Goal: Information Seeking & Learning: Learn about a topic

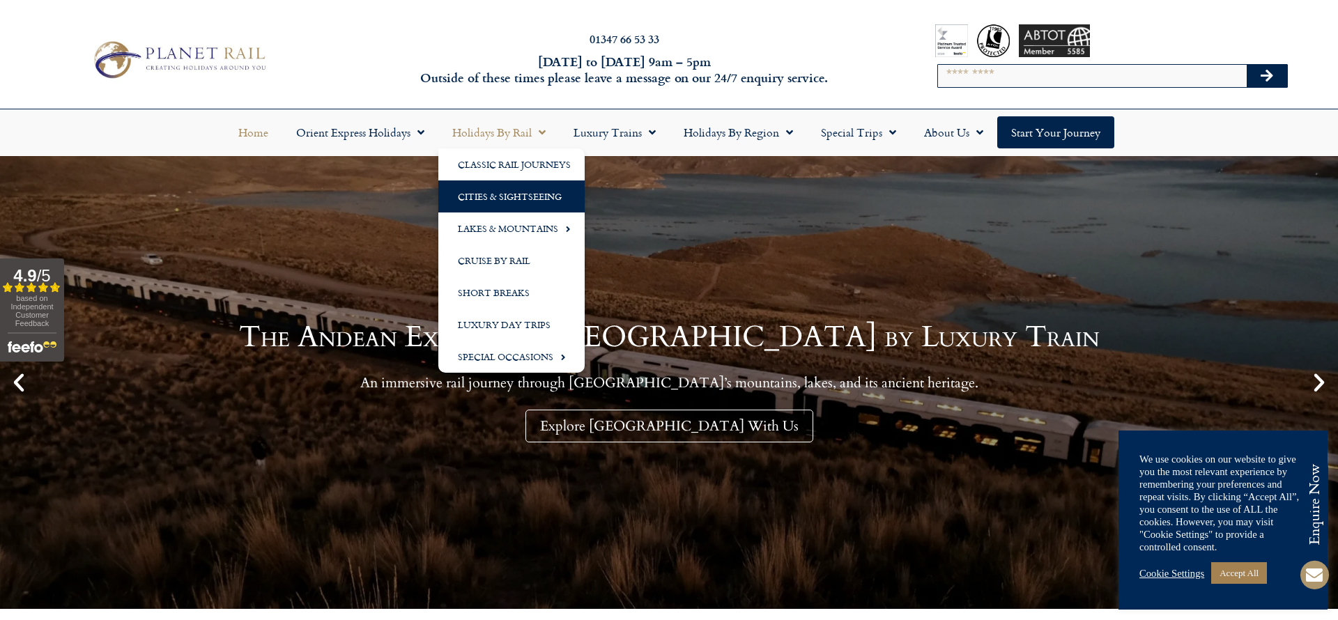
click at [526, 191] on link "Cities & Sightseeing" at bounding box center [511, 197] width 146 height 32
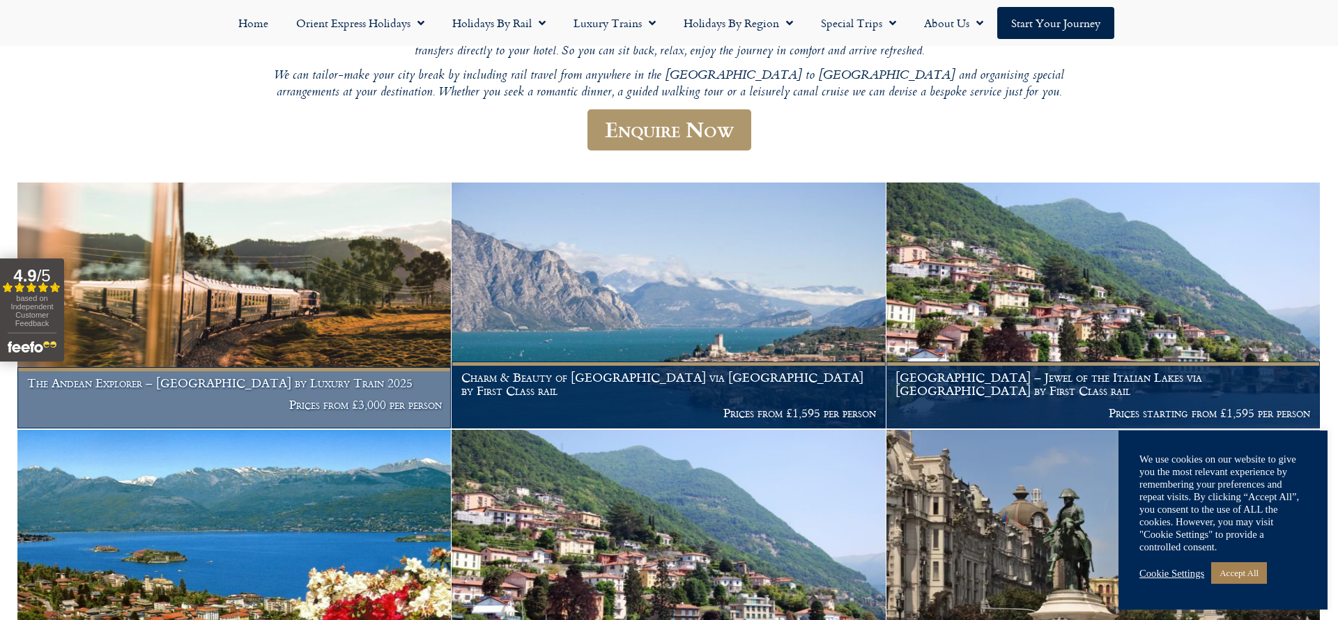
scroll to position [303, 0]
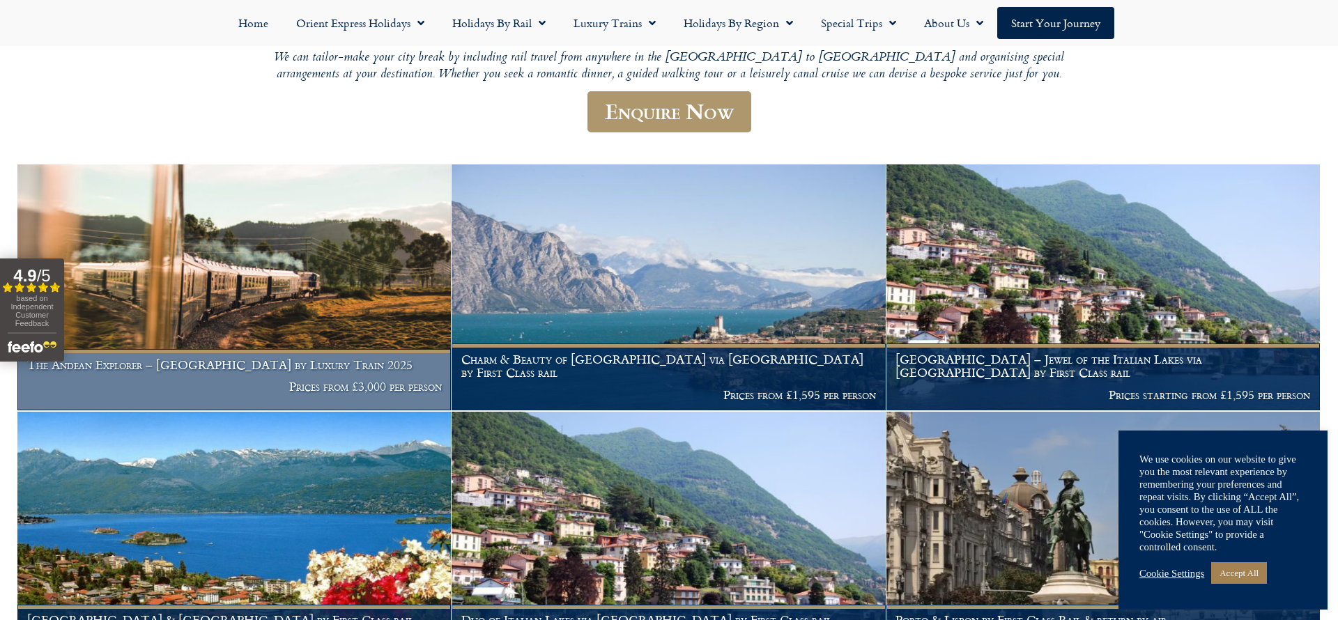
click at [355, 293] on img at bounding box center [234, 287] width 434 height 246
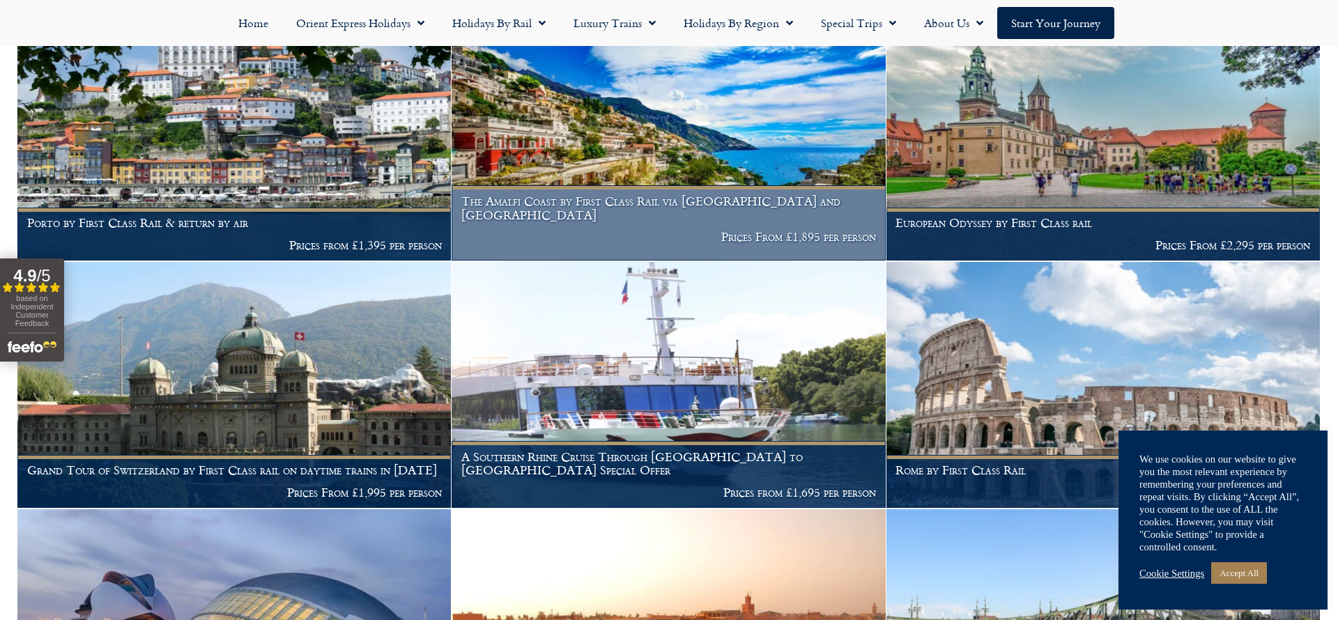
scroll to position [1197, 0]
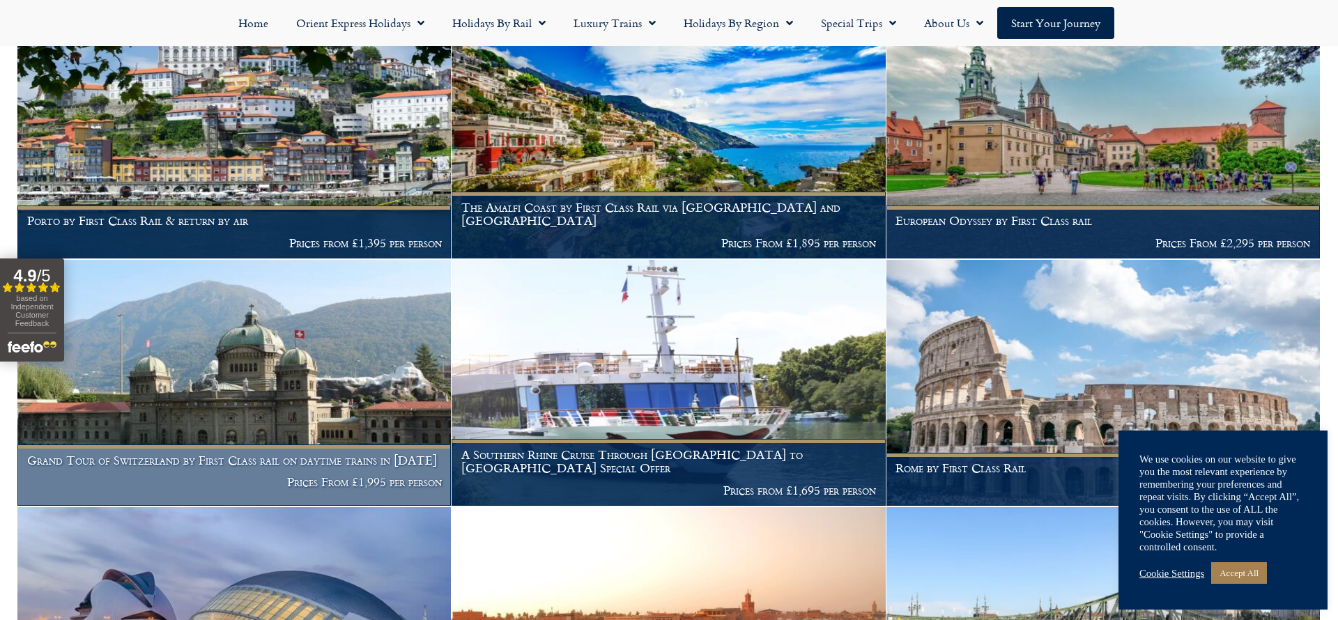
click at [210, 312] on img at bounding box center [234, 383] width 434 height 246
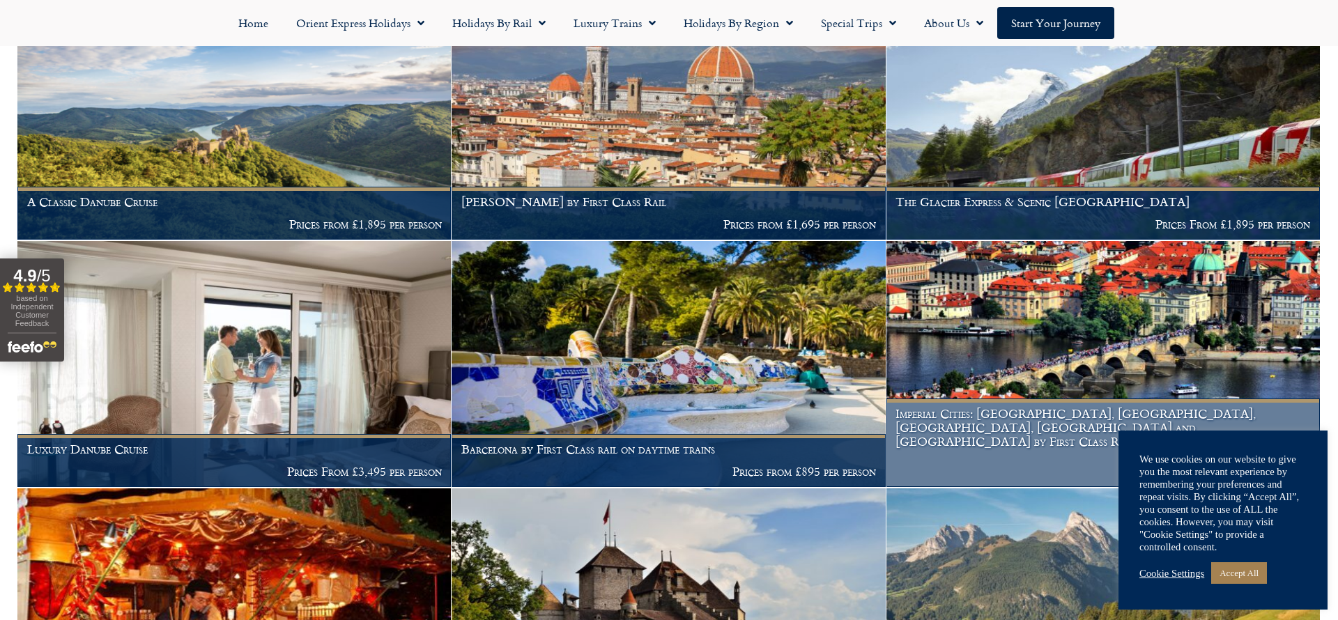
scroll to position [1959, 0]
click at [963, 302] on img at bounding box center [1104, 363] width 434 height 246
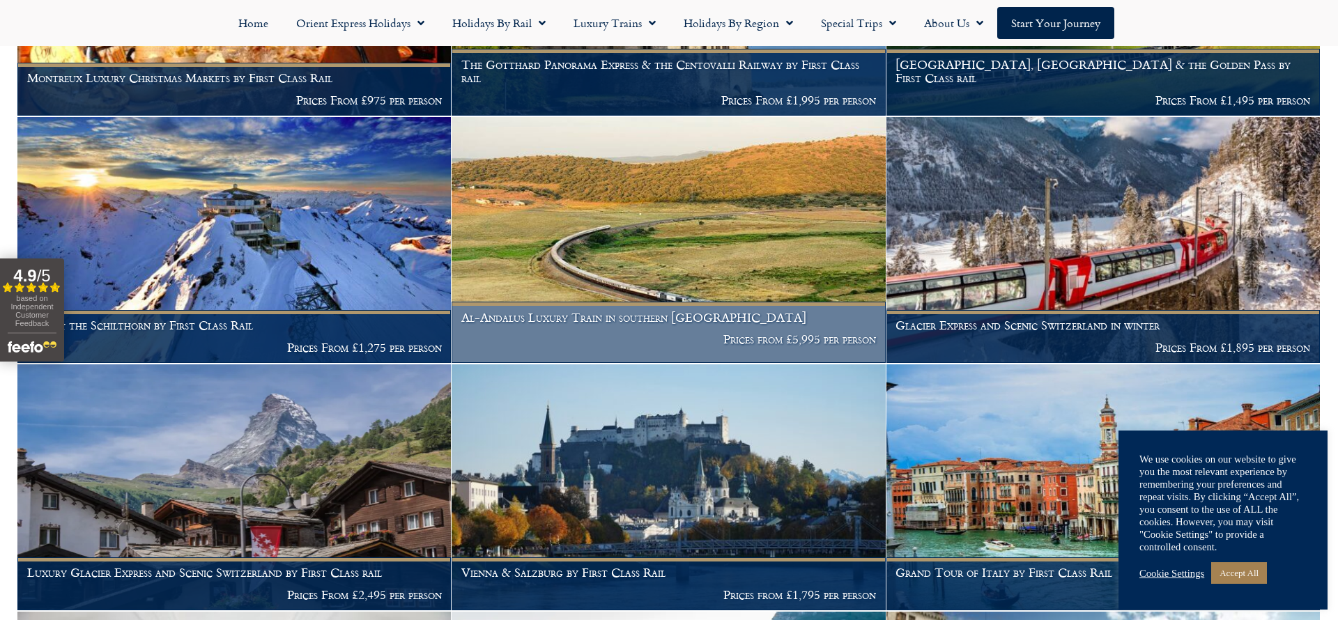
scroll to position [2592, 0]
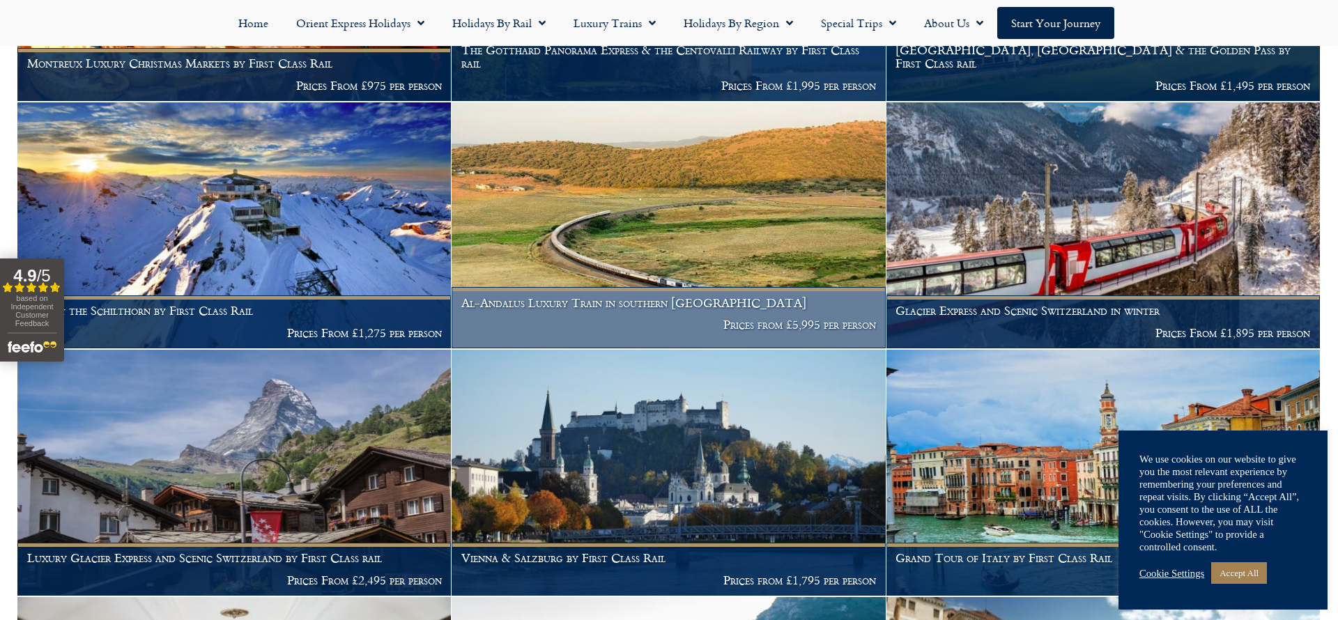
click at [546, 231] on img at bounding box center [669, 225] width 434 height 246
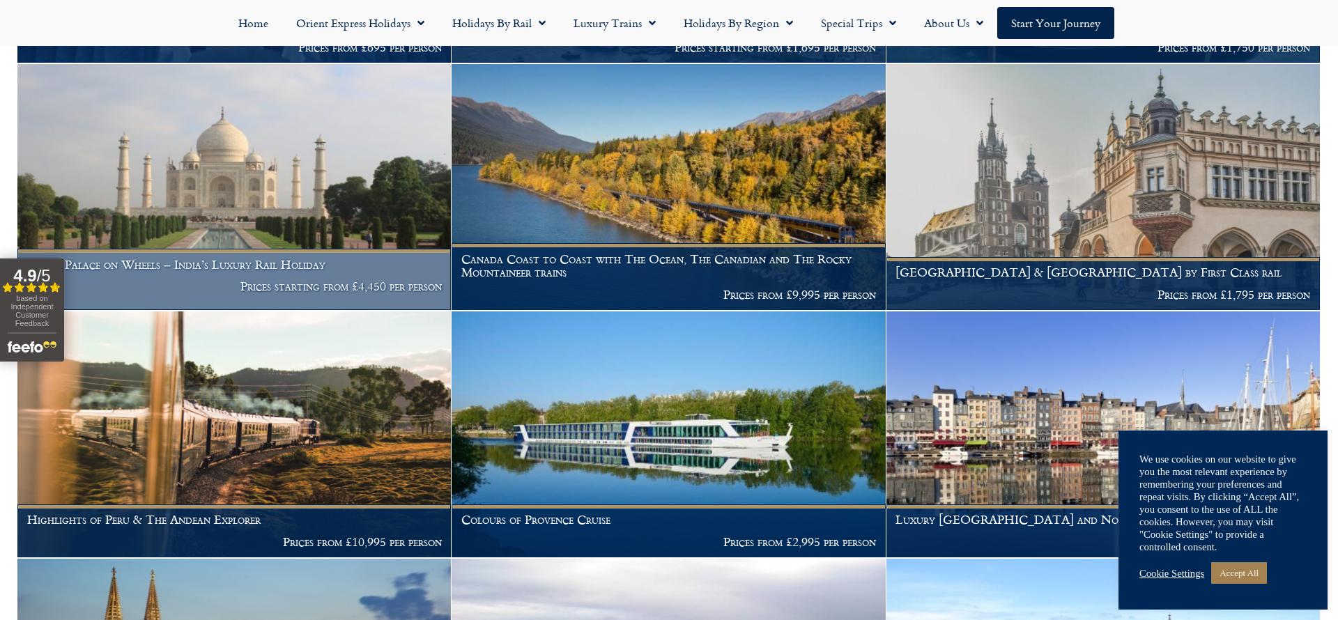
scroll to position [3374, 0]
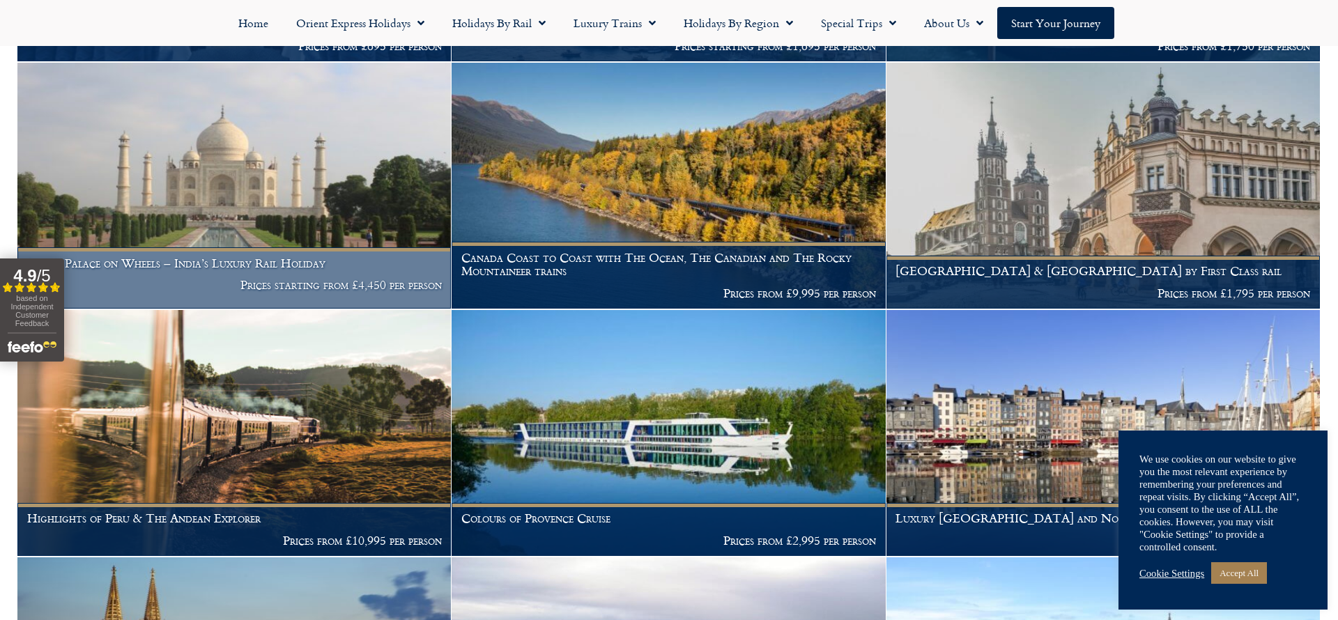
click at [360, 169] on img at bounding box center [234, 186] width 434 height 246
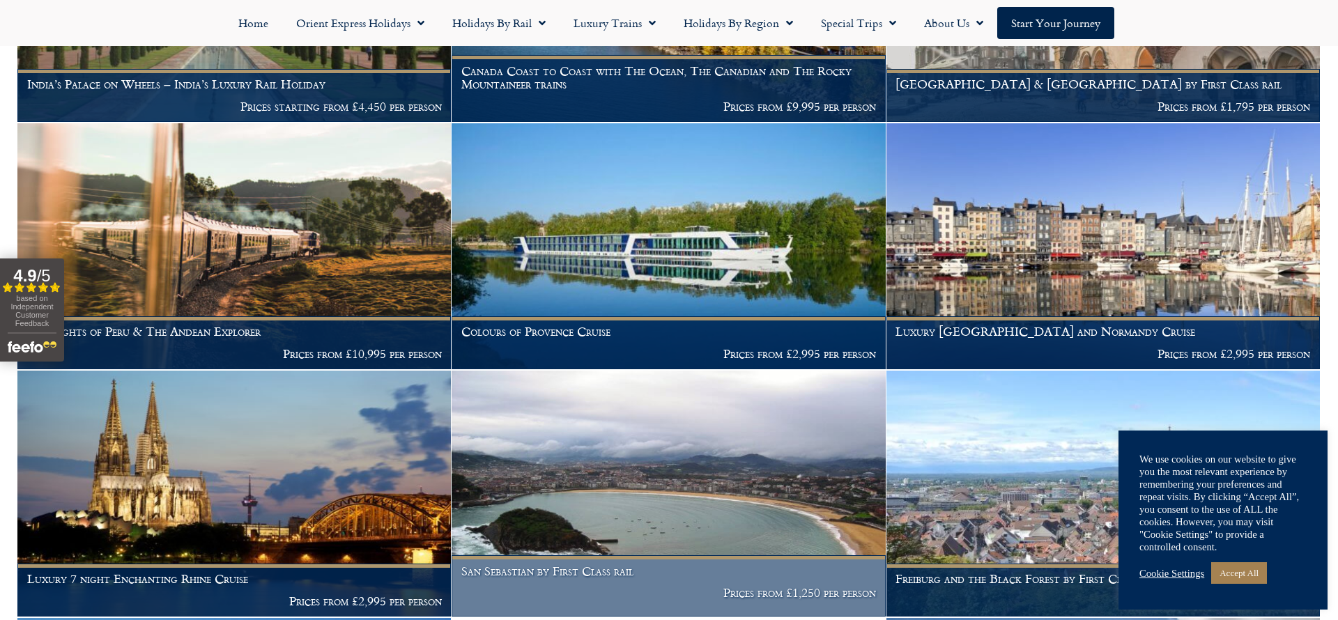
scroll to position [3562, 0]
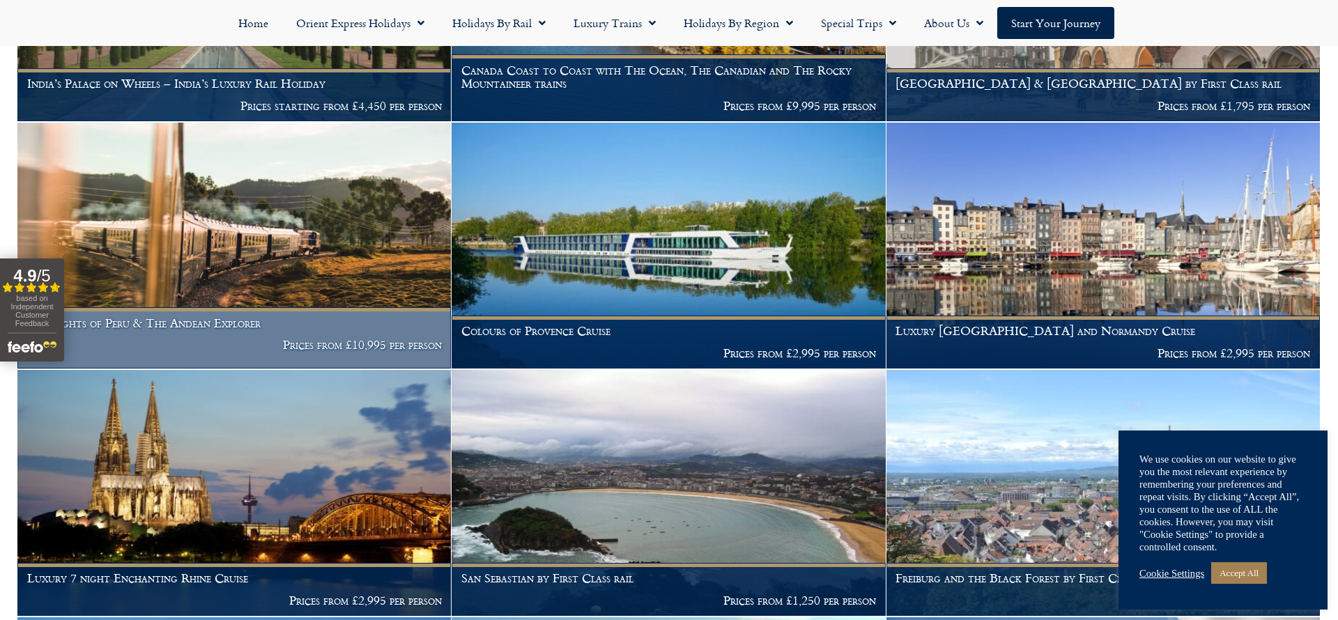
click at [254, 224] on img at bounding box center [234, 246] width 434 height 246
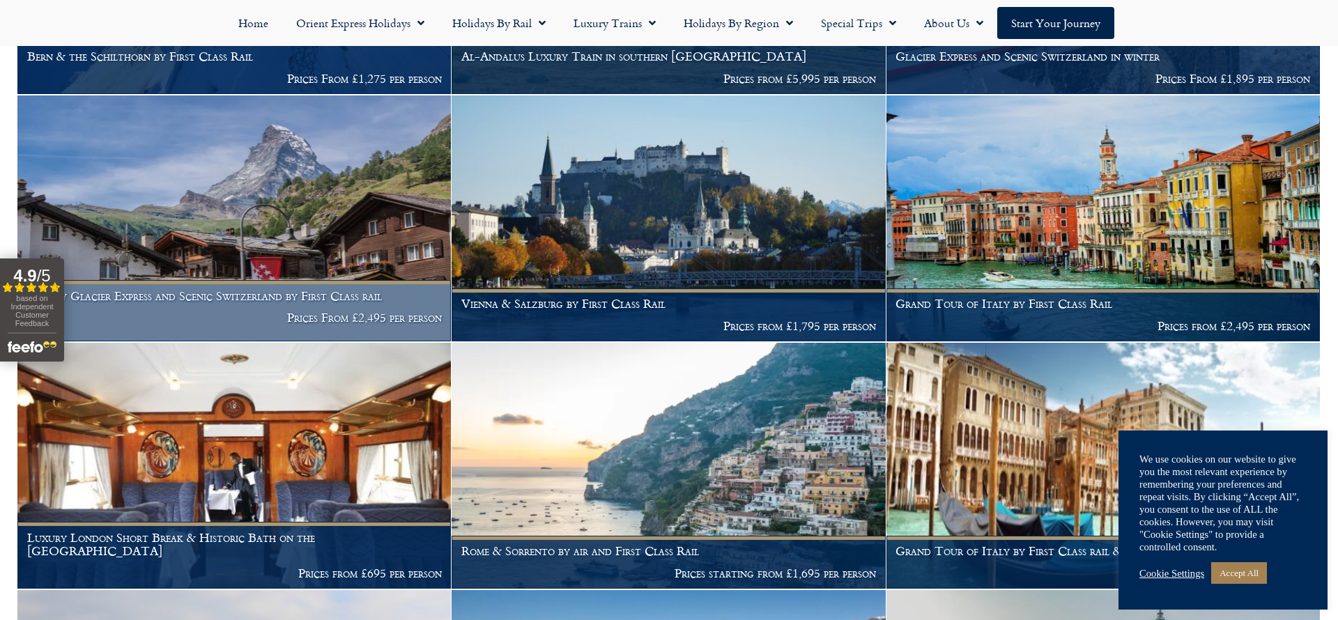
scroll to position [2837, 0]
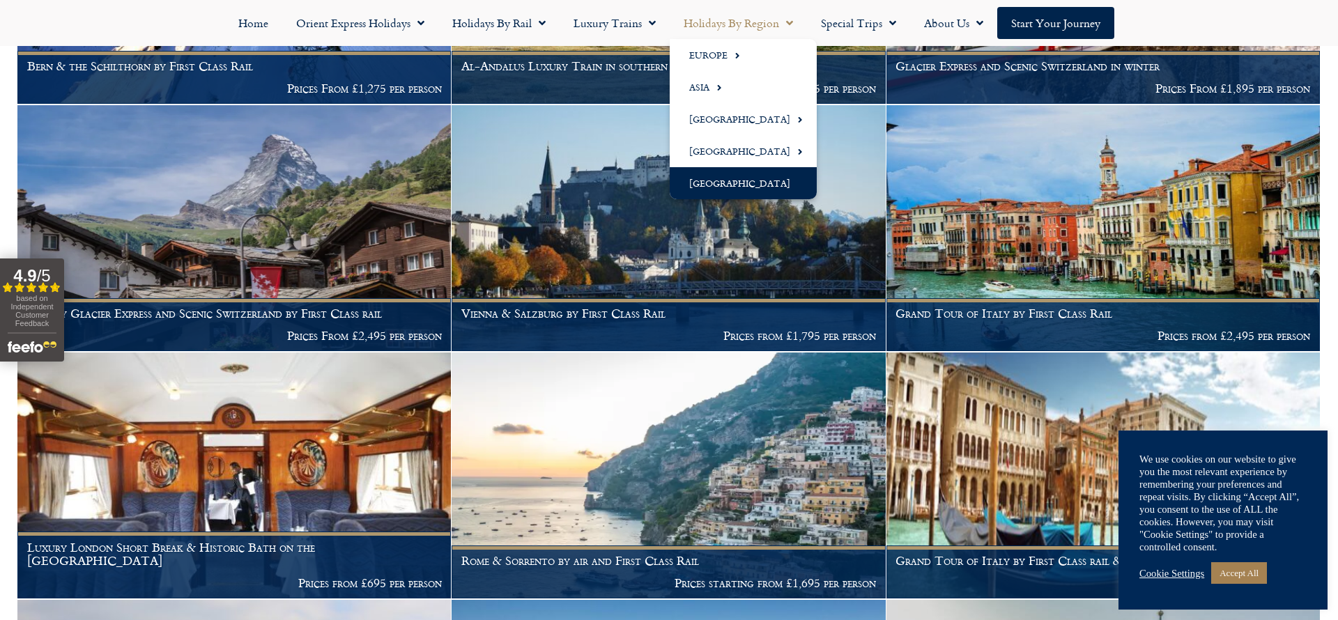
click at [710, 179] on link "[GEOGRAPHIC_DATA]" at bounding box center [743, 183] width 147 height 32
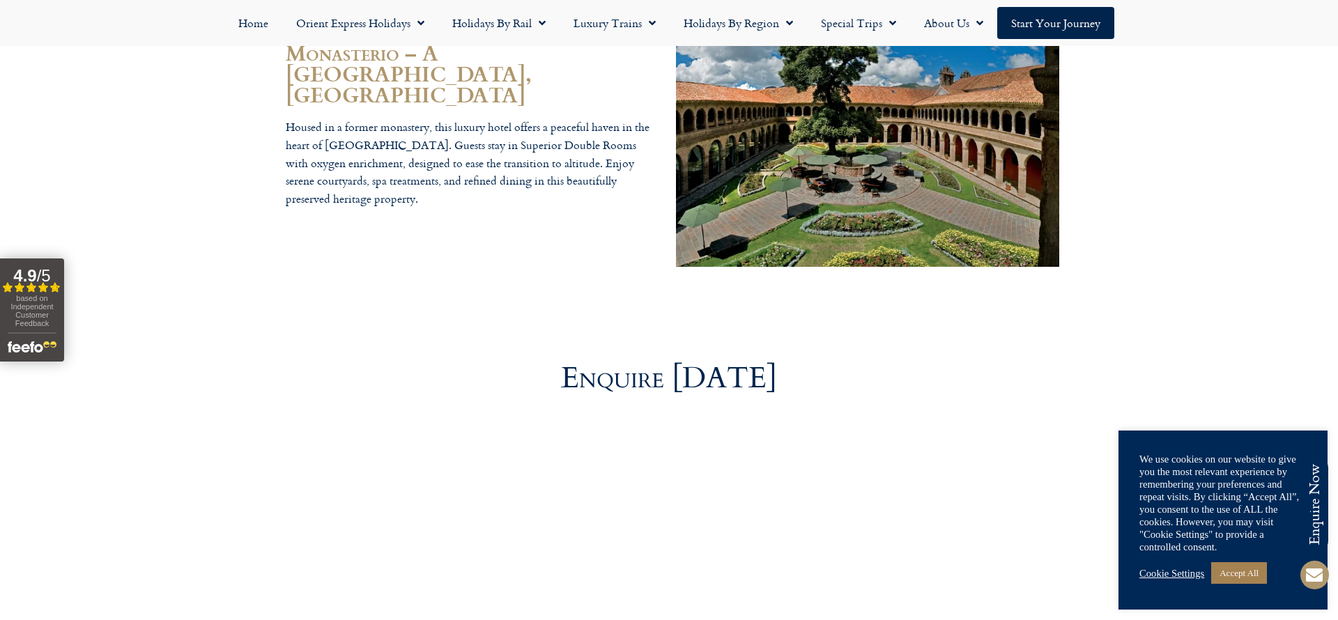
scroll to position [5306, 0]
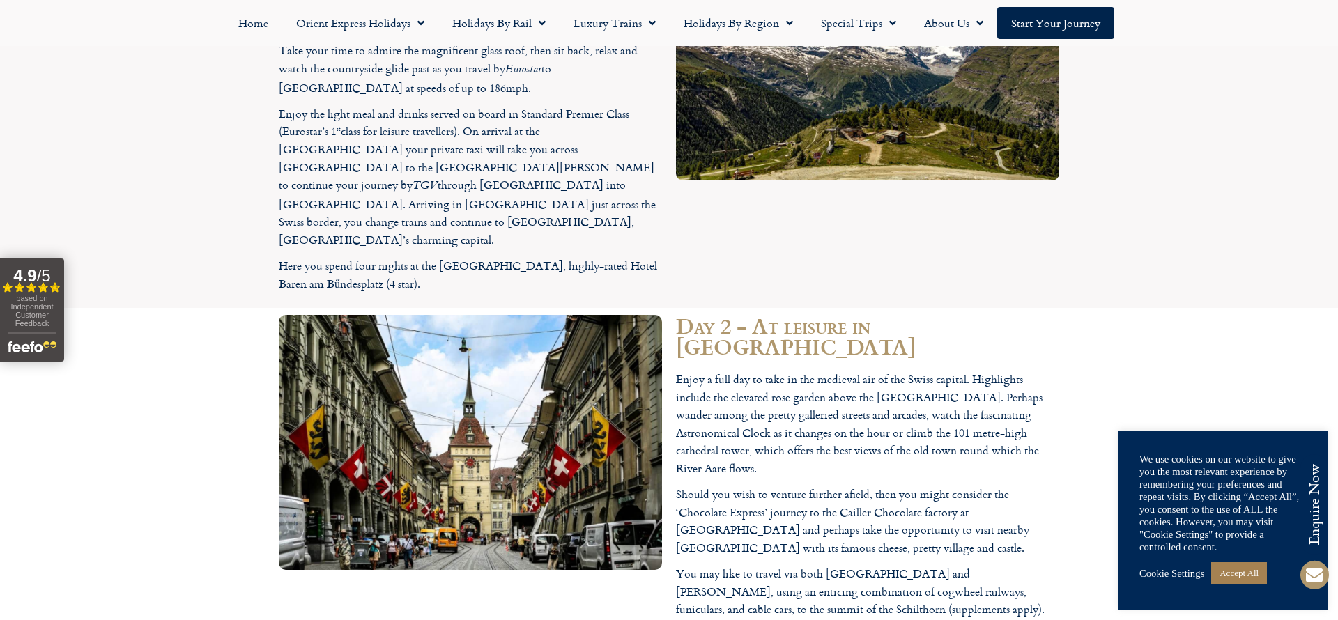
scroll to position [2512, 0]
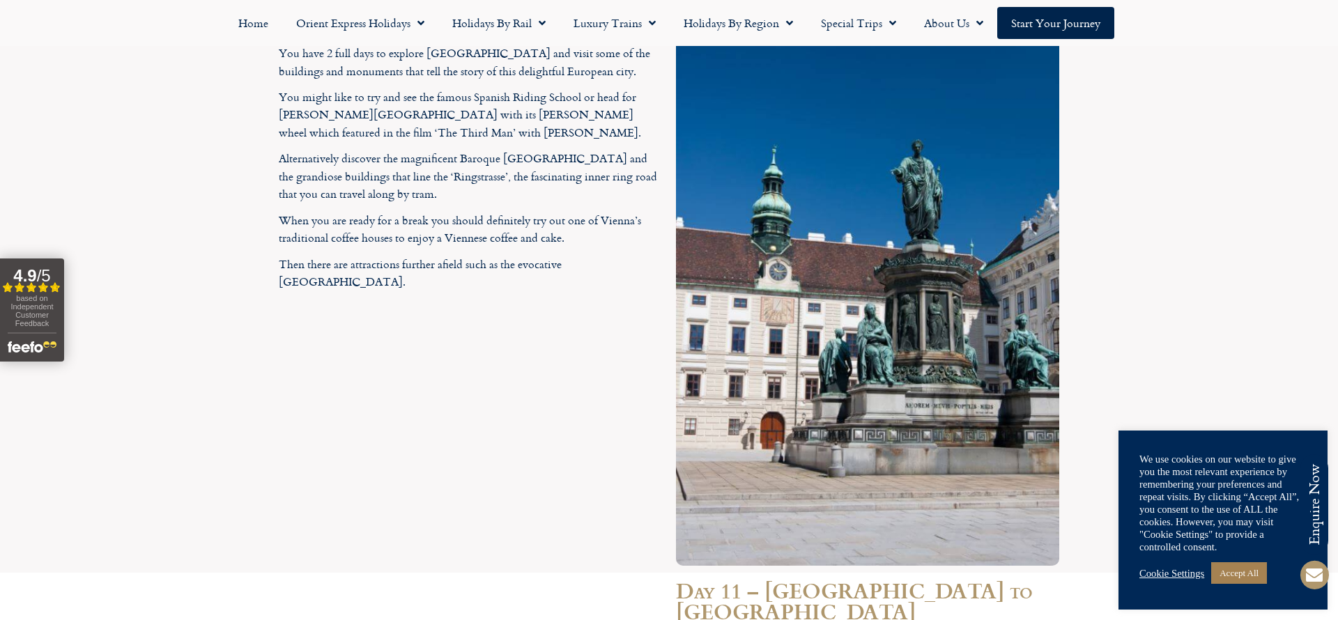
scroll to position [4105, 0]
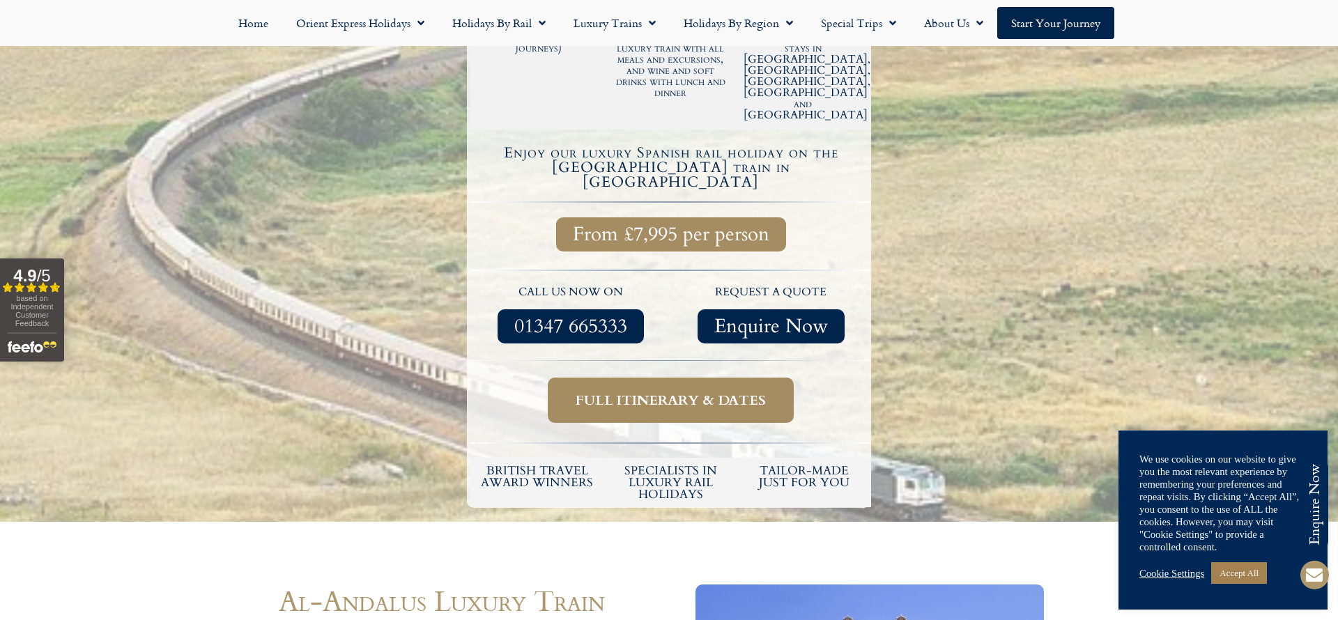
scroll to position [455, 0]
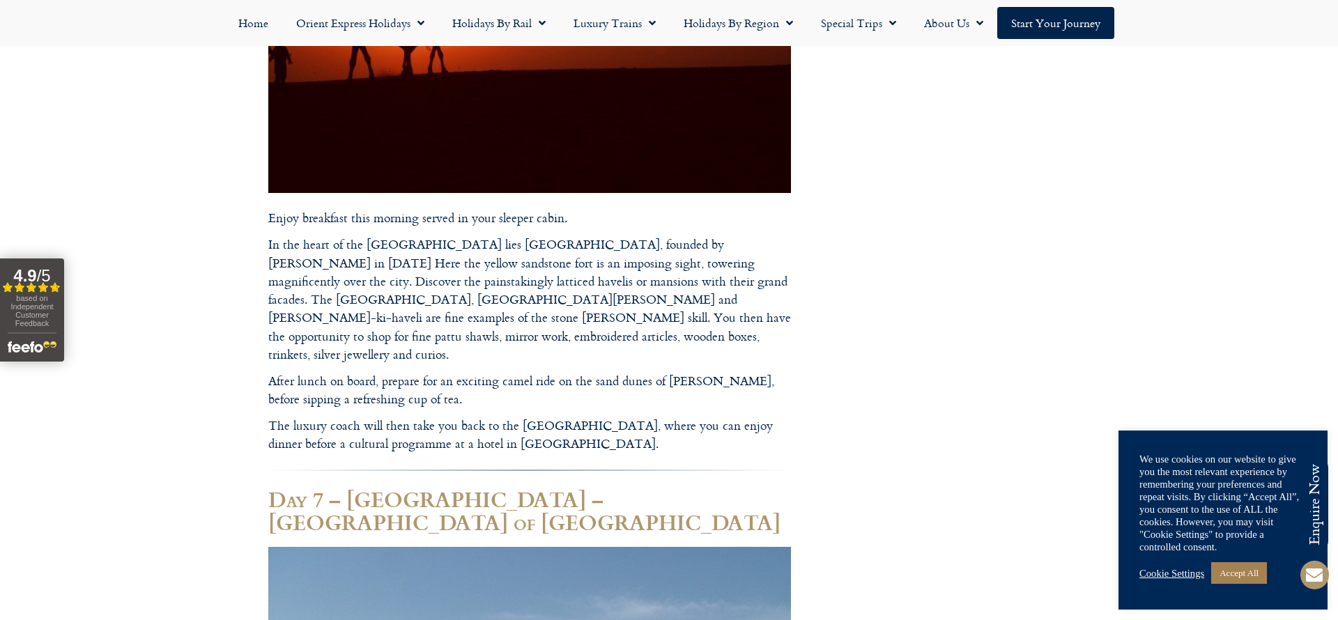
scroll to position [5857, 0]
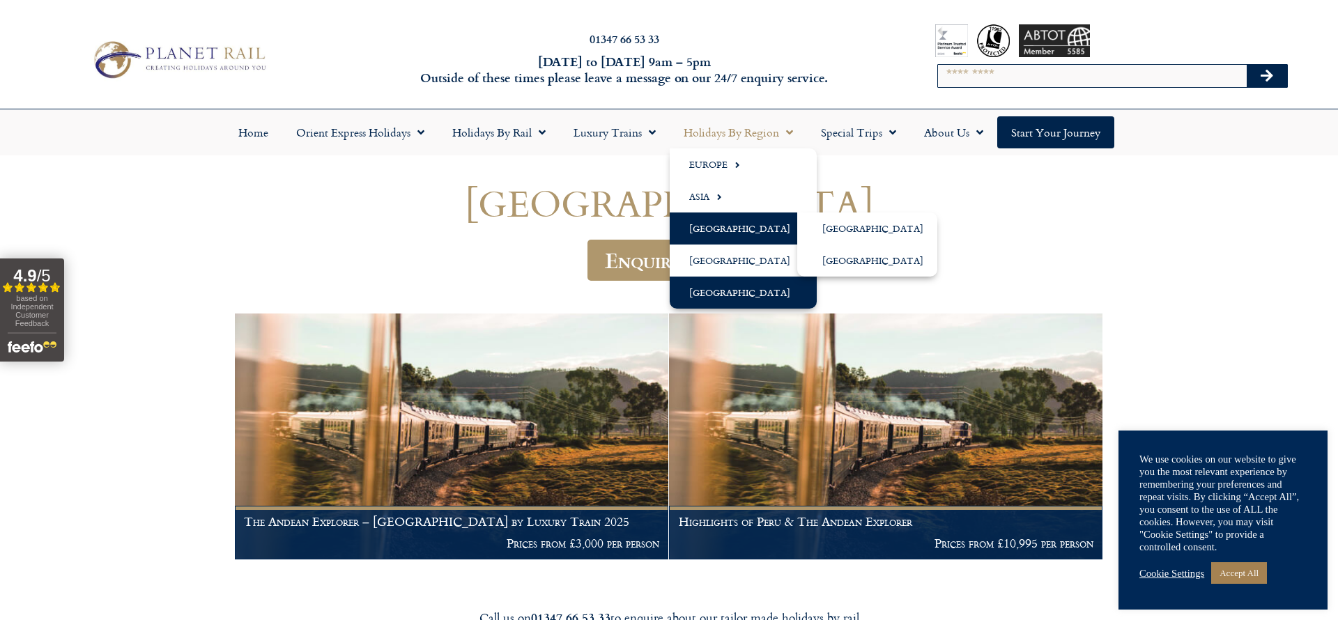
click at [715, 222] on link "[GEOGRAPHIC_DATA]" at bounding box center [743, 229] width 147 height 32
click at [695, 224] on link "[GEOGRAPHIC_DATA]" at bounding box center [743, 229] width 147 height 32
click at [837, 262] on link "[GEOGRAPHIC_DATA]" at bounding box center [867, 261] width 140 height 32
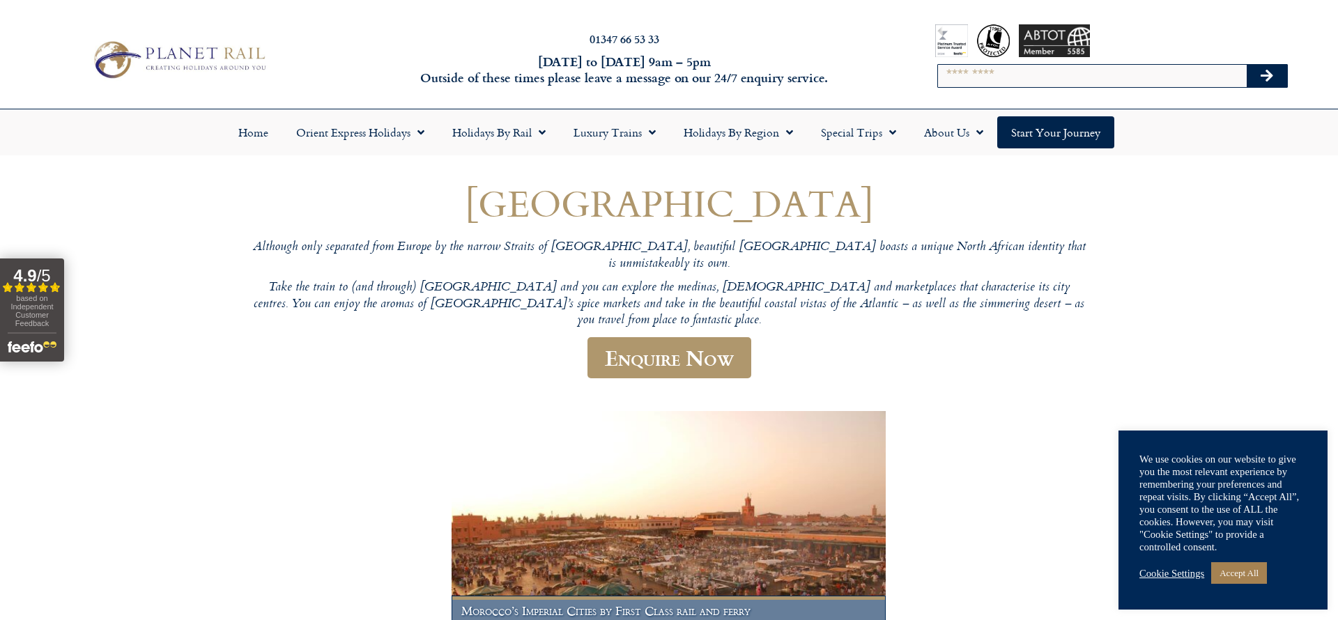
click at [580, 502] on img at bounding box center [669, 534] width 434 height 246
